Goal: Navigation & Orientation: Find specific page/section

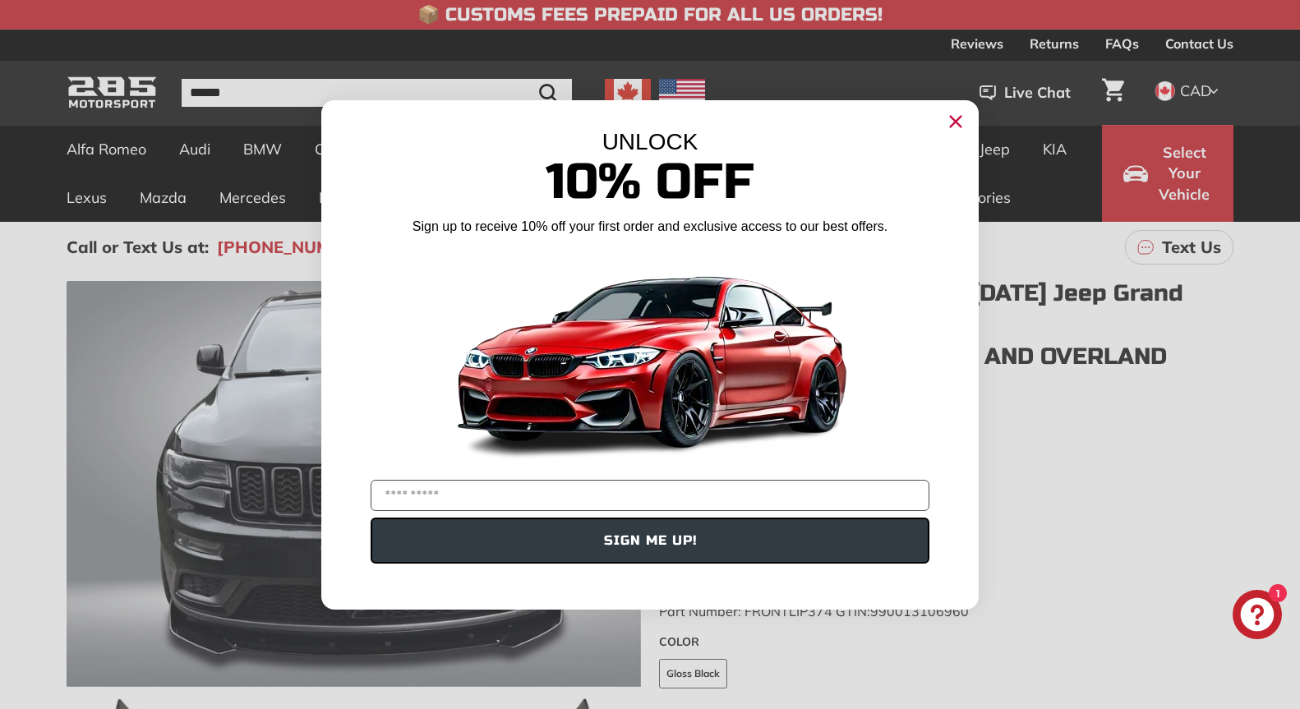
click at [952, 117] on icon "Close dialog" at bounding box center [956, 121] width 11 height 11
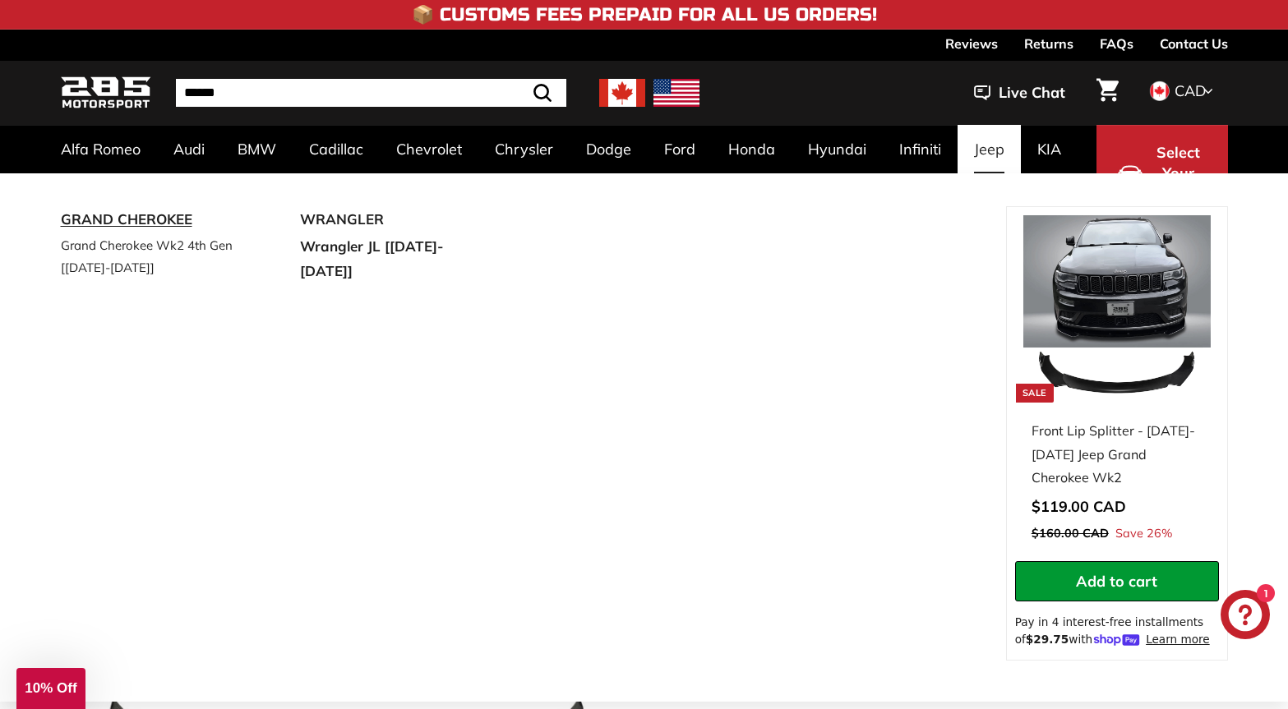
click at [112, 220] on link "GRAND CHEROKEE" at bounding box center [158, 219] width 194 height 27
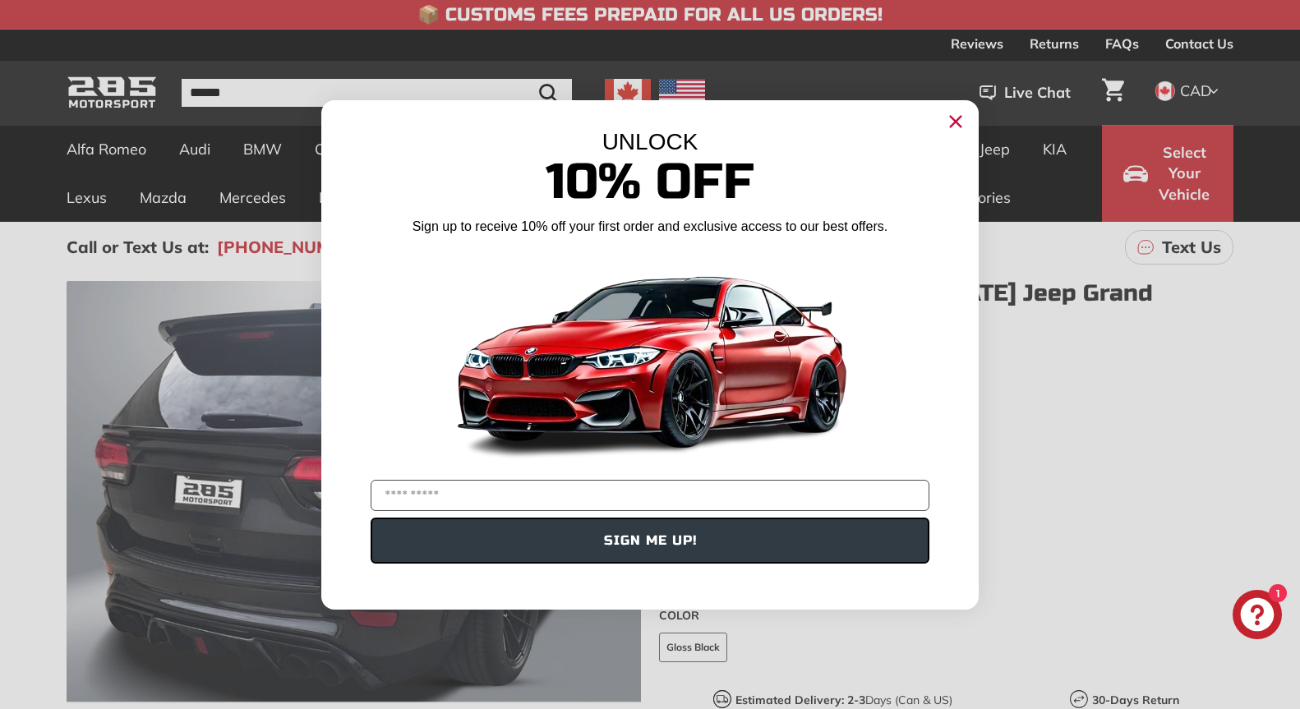
click at [958, 117] on circle "Close dialog" at bounding box center [956, 121] width 25 height 25
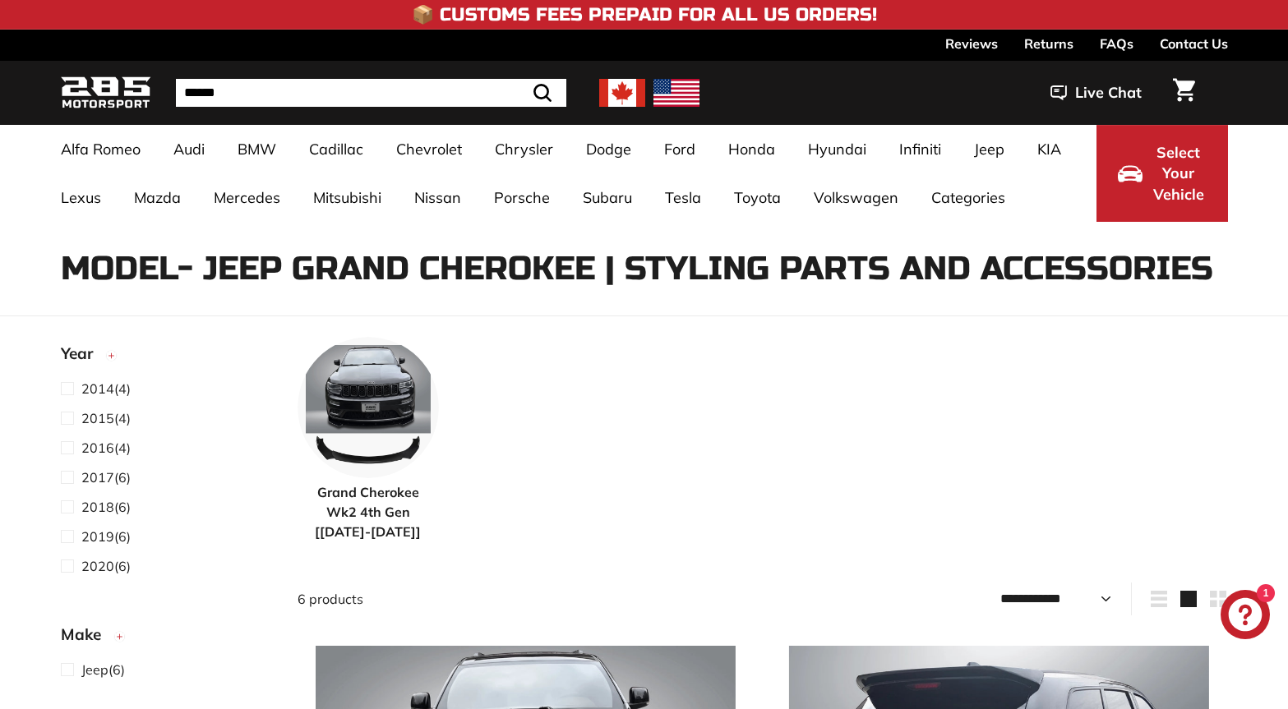
select select "**********"
